Goal: Information Seeking & Learning: Learn about a topic

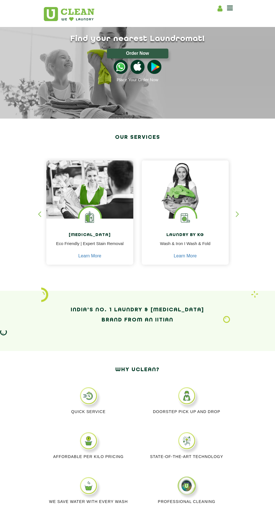
click at [242, 221] on div "button" at bounding box center [240, 218] width 8 height 15
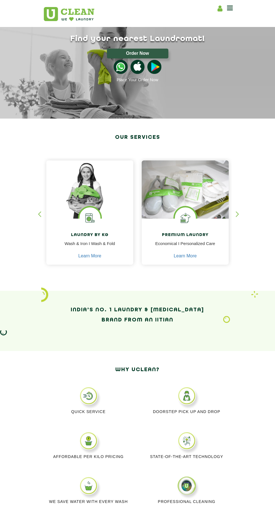
click at [242, 220] on div "button" at bounding box center [240, 218] width 8 height 15
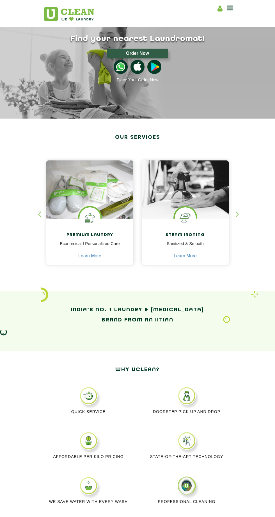
click at [240, 219] on div "button" at bounding box center [240, 218] width 8 height 15
click at [241, 216] on div "button" at bounding box center [240, 218] width 8 height 15
click at [240, 215] on div "button" at bounding box center [240, 218] width 8 height 15
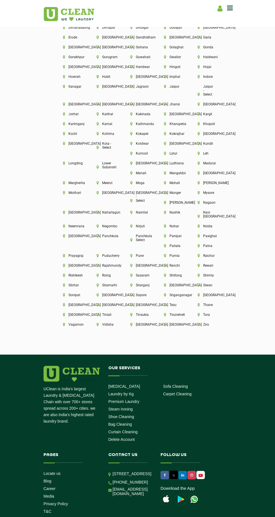
scroll to position [1337, 0]
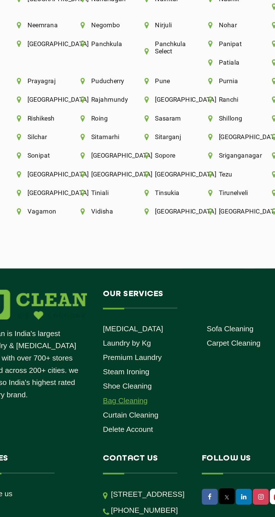
click at [128, 399] on link "Bag Cleaning" at bounding box center [120, 399] width 24 height 4
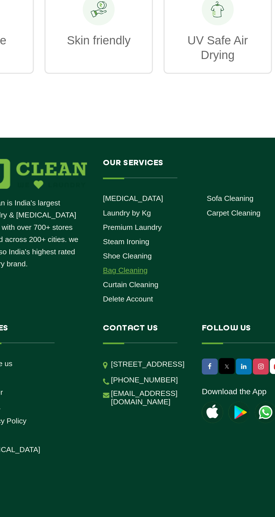
scroll to position [533, 0]
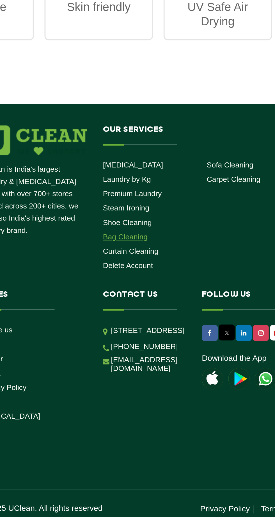
click at [130, 367] on link "Bag Cleaning" at bounding box center [120, 369] width 24 height 4
click at [127, 367] on link "Bag Cleaning" at bounding box center [120, 369] width 24 height 4
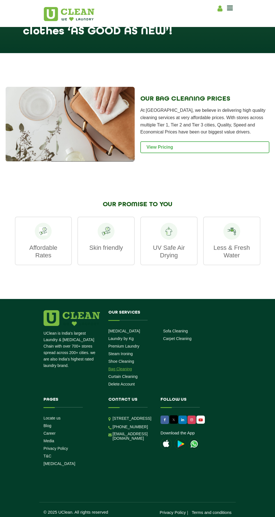
scroll to position [533, 0]
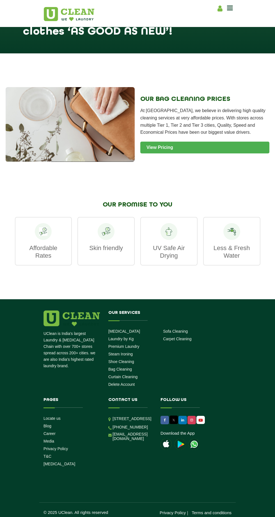
click at [241, 142] on link "View Pricing" at bounding box center [204, 148] width 129 height 12
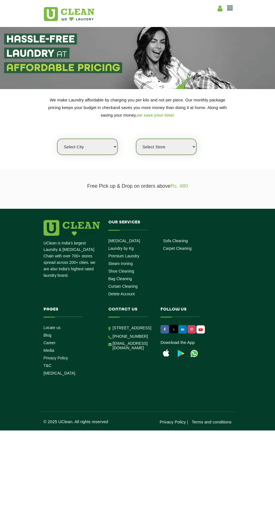
click at [95, 149] on select "Select city Aalo Abu Dhabi Agartala Agra Ahmedabad Akola Aligarh Alwar - UClean…" at bounding box center [87, 147] width 60 height 16
select select "2"
click at [57, 139] on select "Select city Aalo Abu Dhabi Agartala Agra Ahmedabad Akola Aligarh Alwar - UClean…" at bounding box center [87, 147] width 60 height 16
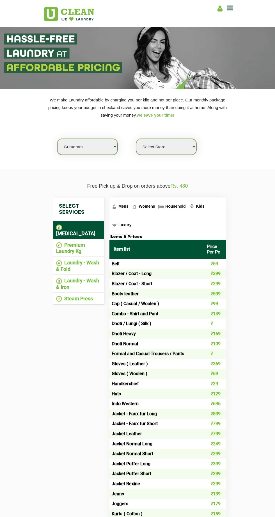
click at [196, 149] on select "Select Store UClean Sector 47 UClean Gurgaon Sector 66 UClean Sun City Gurgaon …" at bounding box center [166, 147] width 60 height 16
select select "517"
click at [136, 139] on select "Select Store UClean Sector 47 UClean Gurgaon Sector 66 UClean Sun City Gurgaon …" at bounding box center [166, 147] width 60 height 16
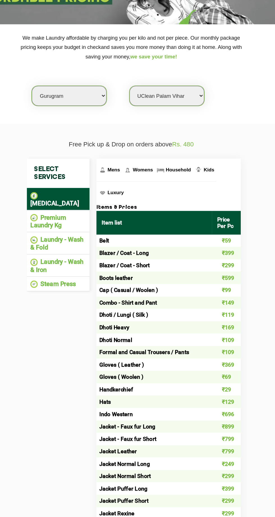
scroll to position [1, 0]
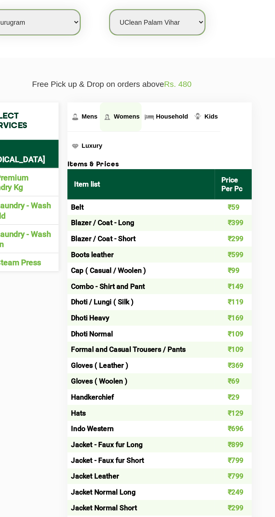
click at [145, 205] on span "Womens" at bounding box center [147, 205] width 16 height 4
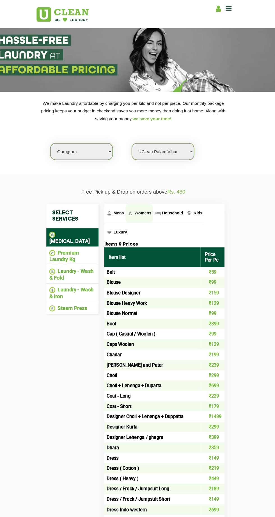
scroll to position [0, 0]
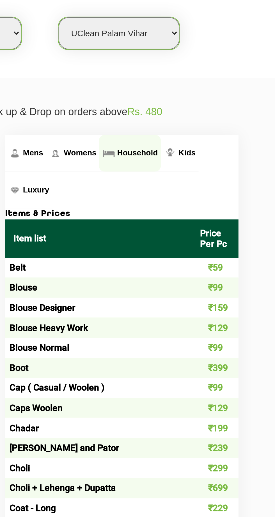
click at [178, 206] on span "Household" at bounding box center [175, 206] width 20 height 4
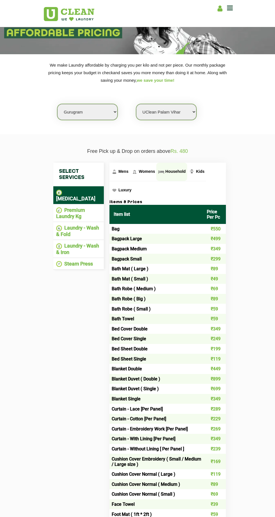
scroll to position [35, 0]
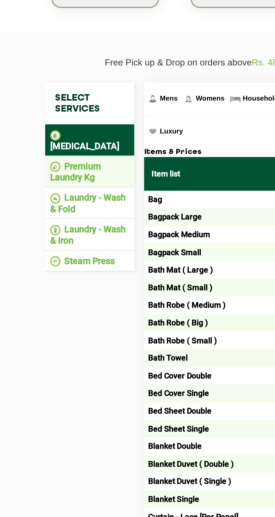
click at [81, 207] on li "Premium Laundry Kg" at bounding box center [78, 213] width 45 height 12
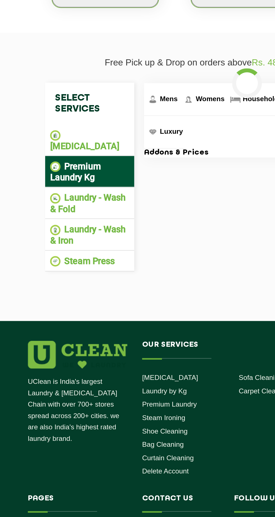
scroll to position [0, 0]
